Goal: Information Seeking & Learning: Learn about a topic

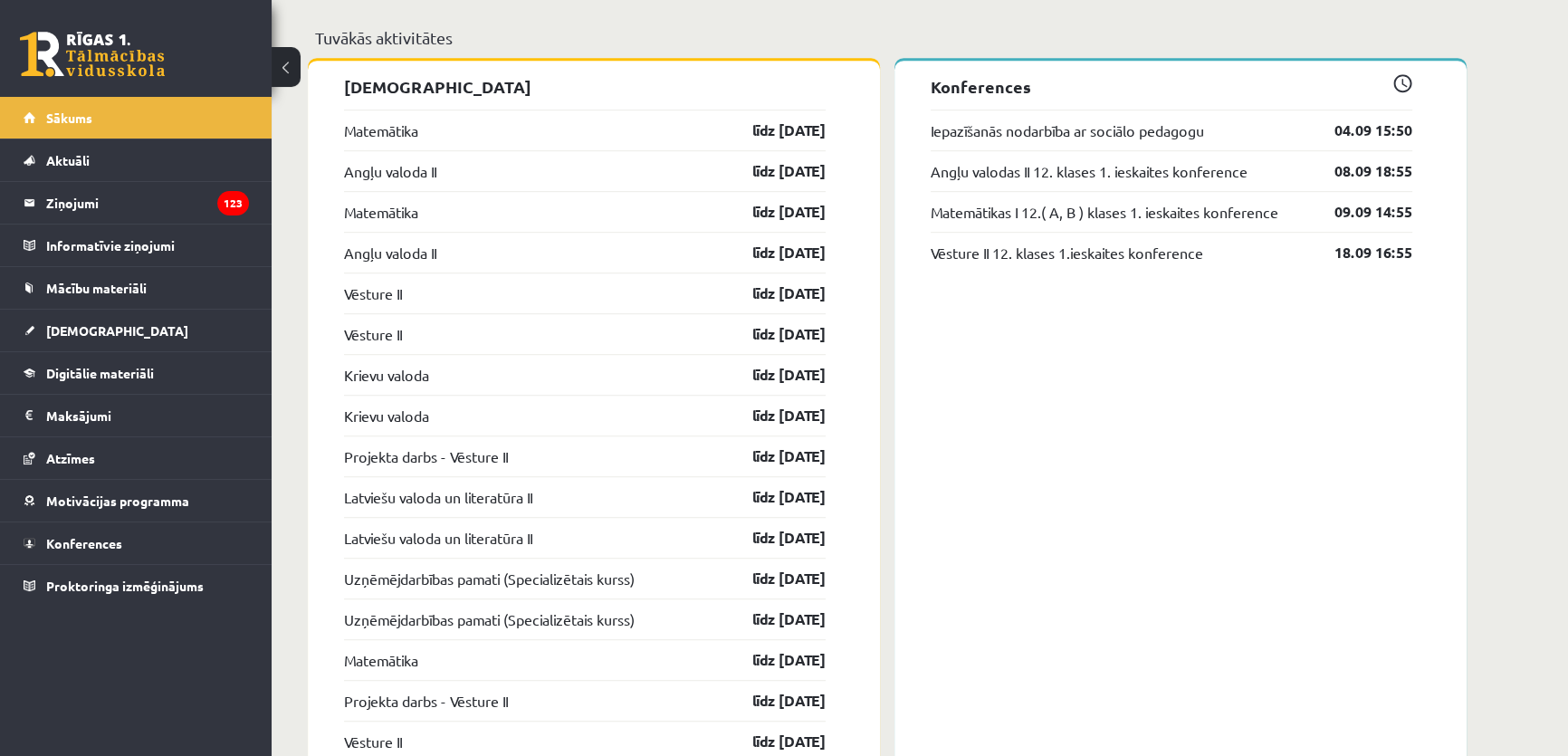
scroll to position [1316, 0]
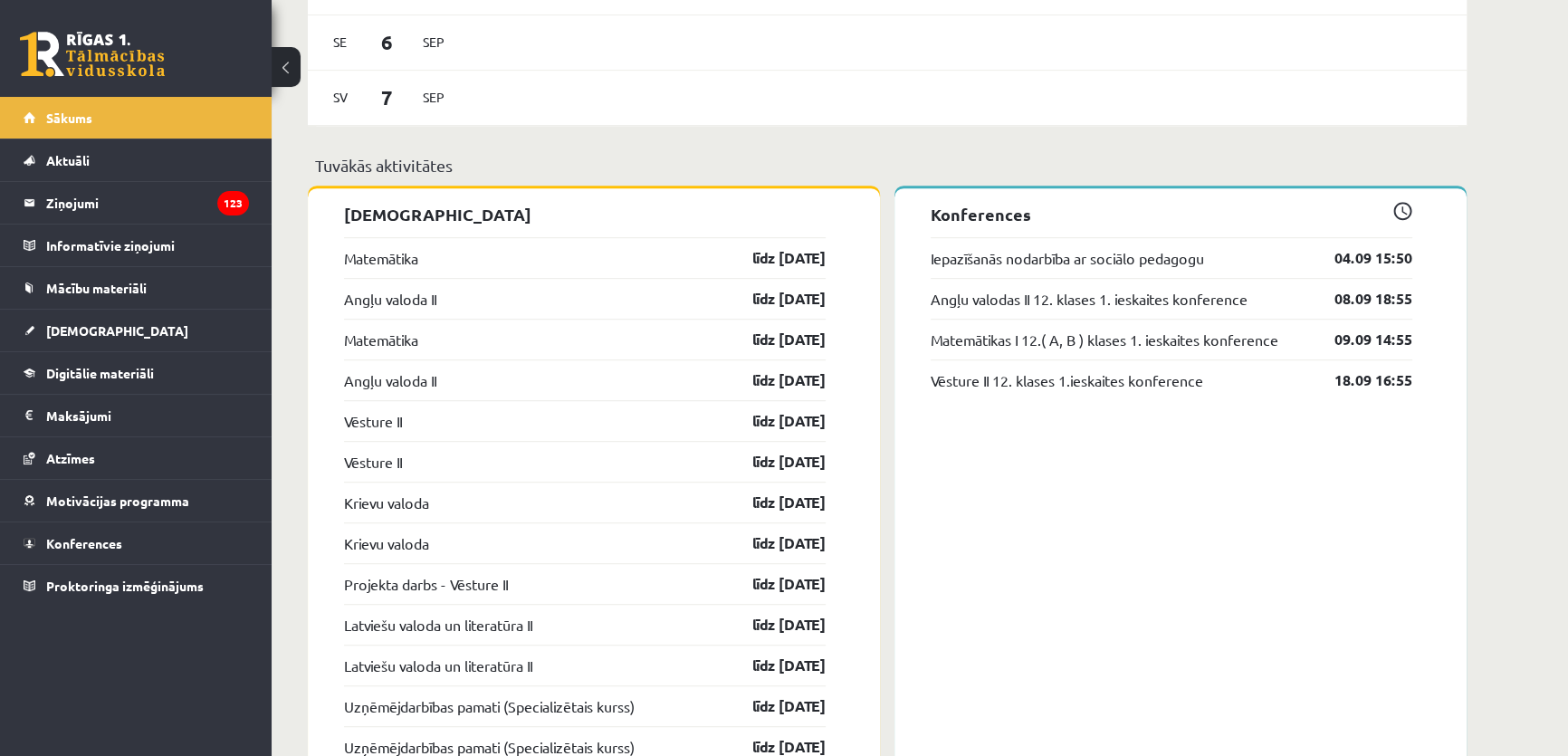
click at [184, 369] on link "Digitālie materiāli" at bounding box center [136, 372] width 226 height 42
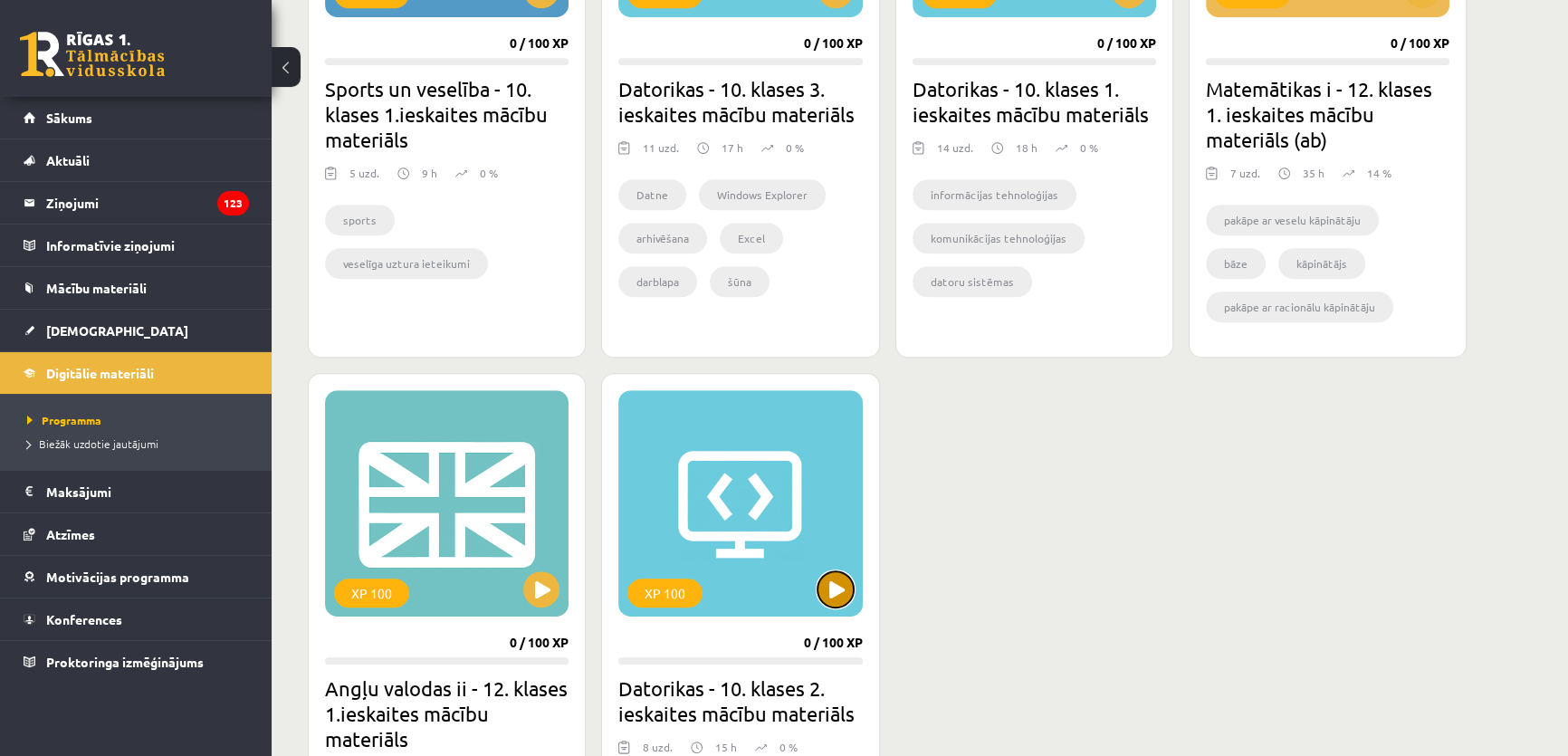
click at [842, 589] on button at bounding box center [835, 589] width 36 height 36
click at [770, 587] on div "XP 100" at bounding box center [740, 503] width 243 height 227
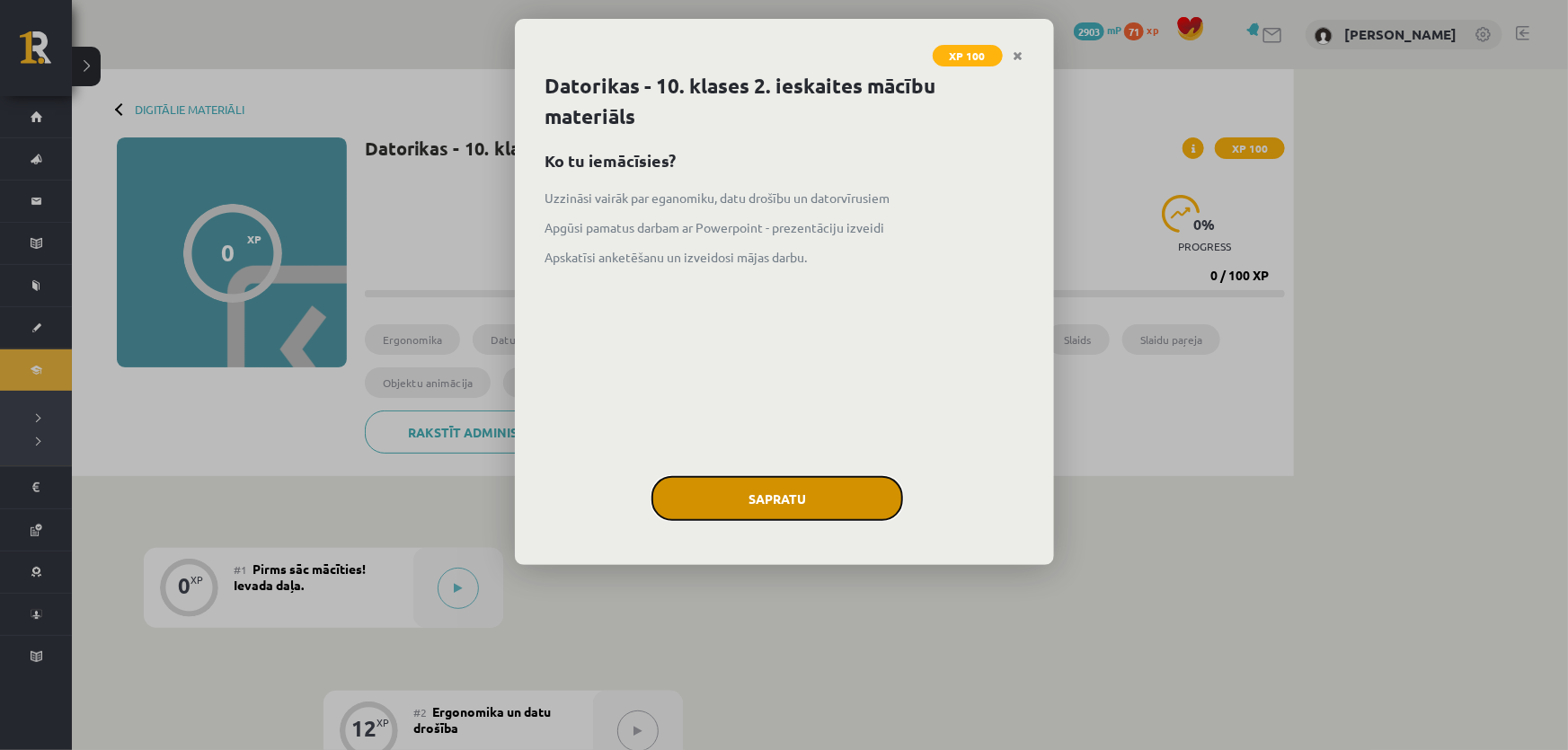
click at [776, 492] on button "Sapratu" at bounding box center [777, 498] width 252 height 45
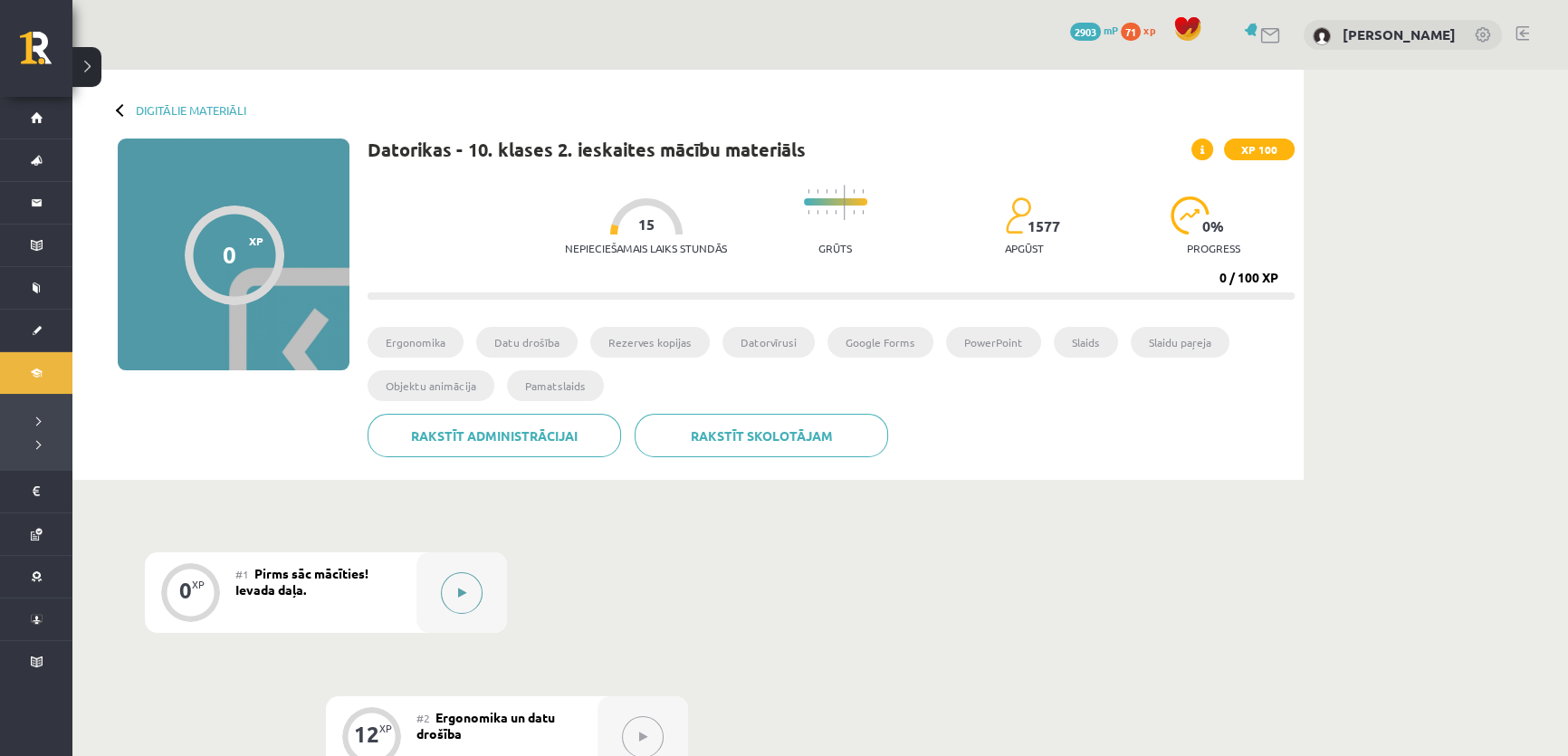
click at [463, 601] on button at bounding box center [462, 593] width 42 height 42
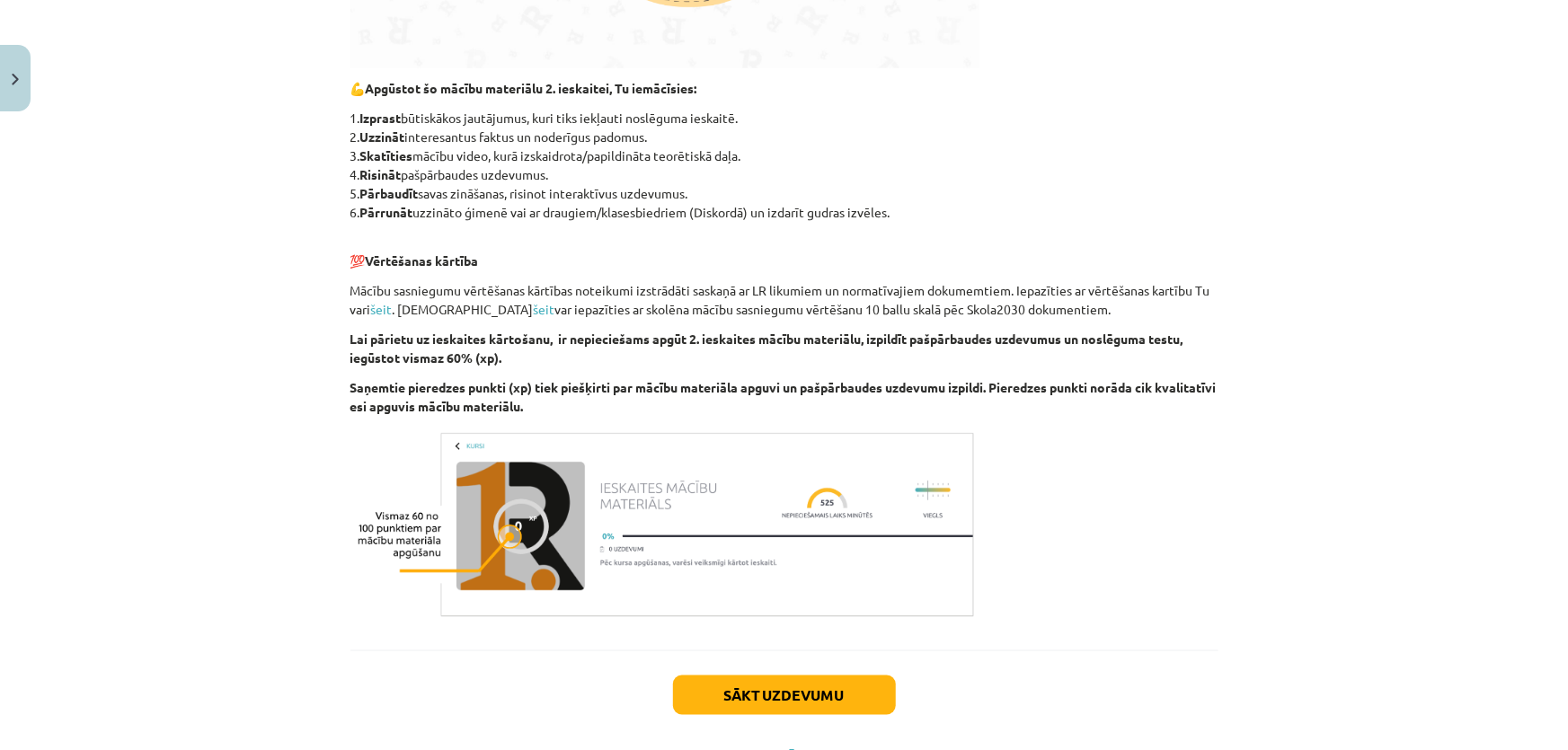
scroll to position [915, 0]
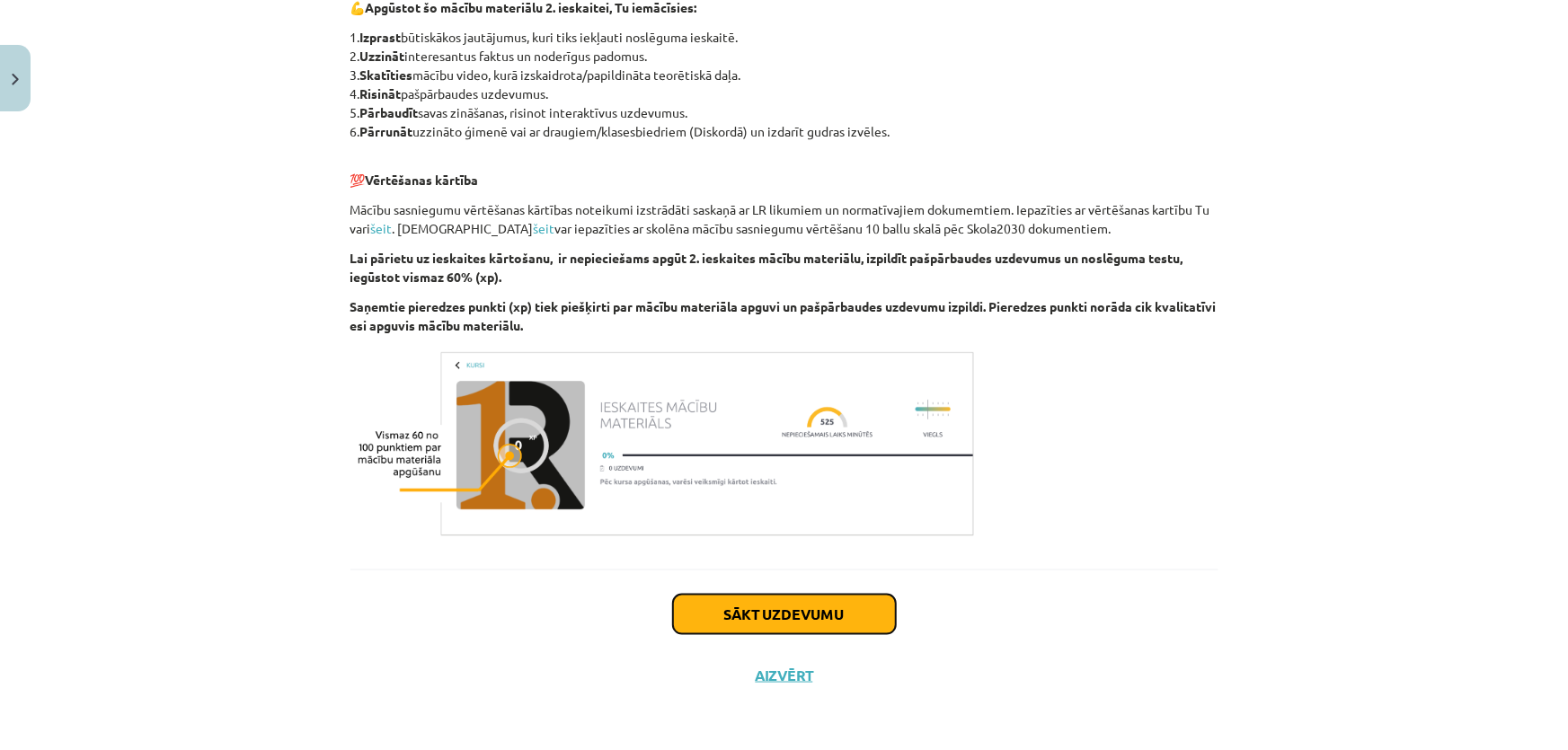
click at [776, 612] on button "Sākt uzdevumu" at bounding box center [784, 614] width 223 height 40
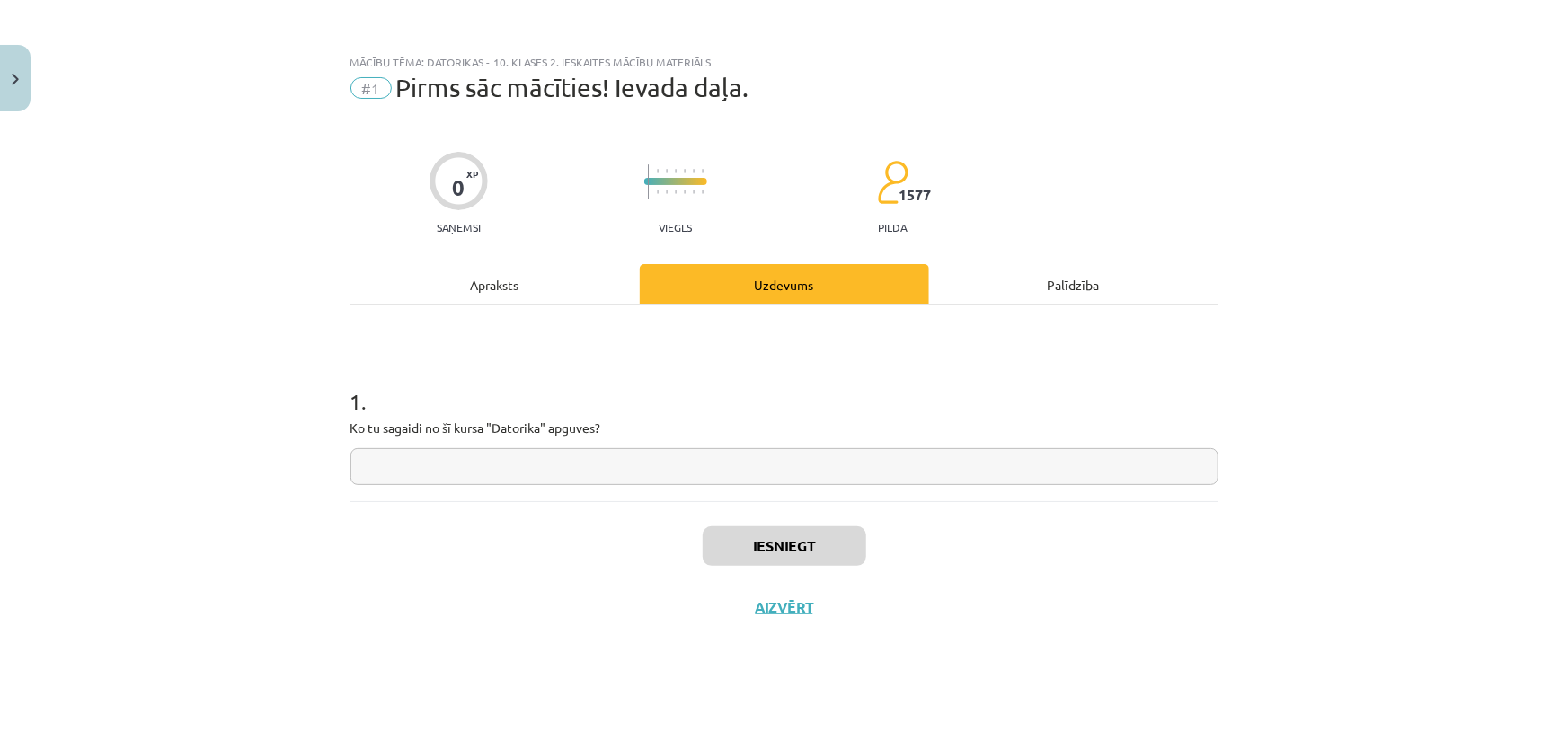
click at [678, 467] on input "text" at bounding box center [784, 466] width 868 height 37
type input "*"
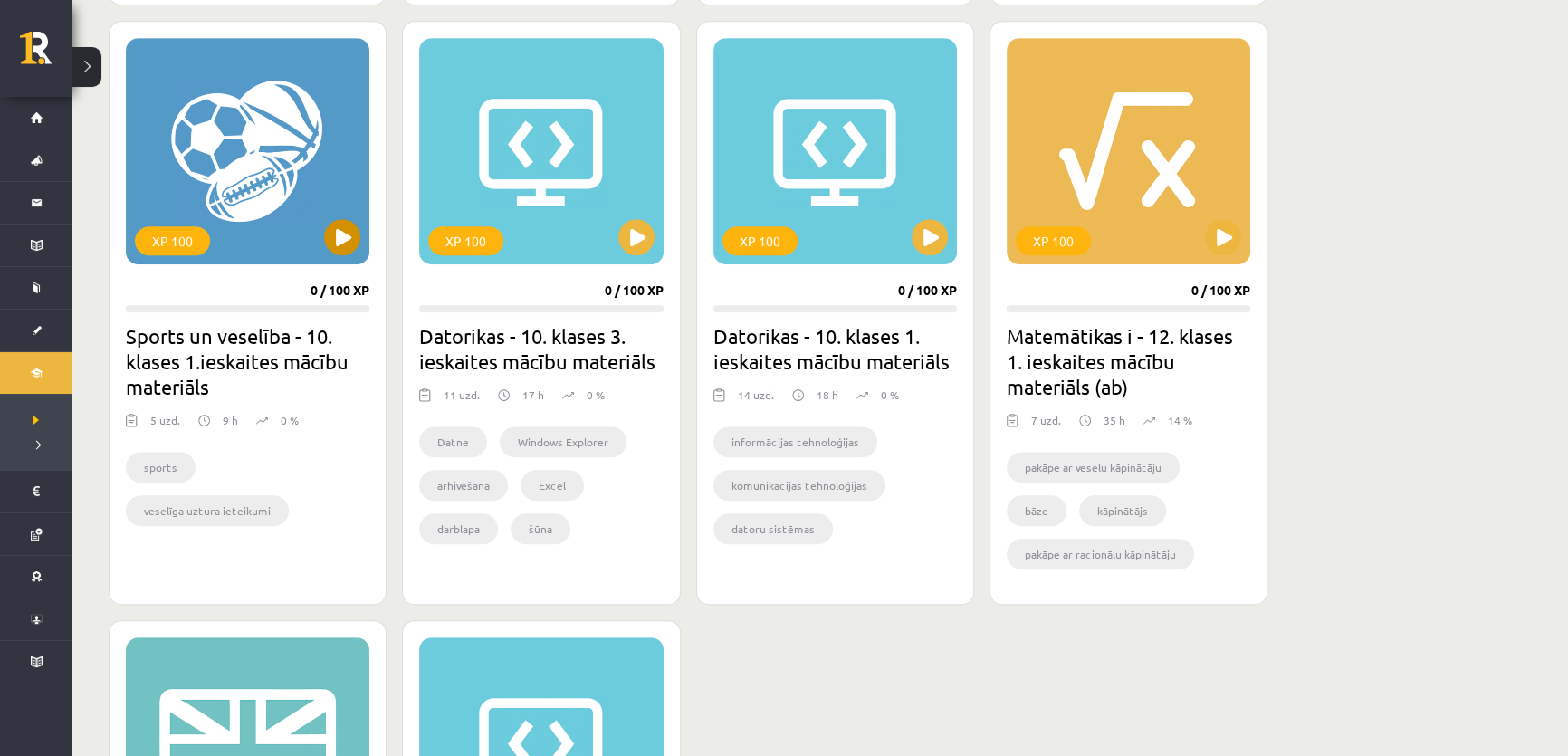
scroll to position [986, 0]
